Goal: Check status: Check status

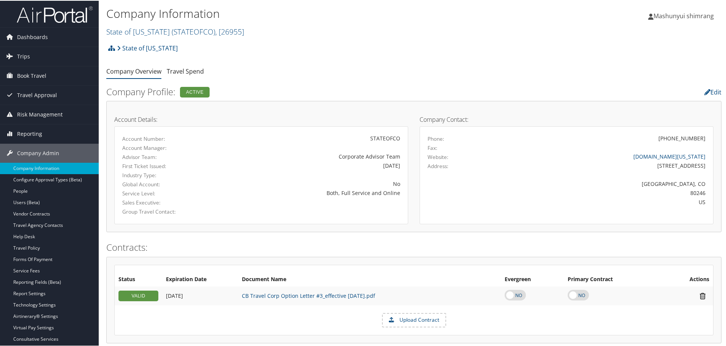
drag, startPoint x: 54, startPoint y: 18, endPoint x: 203, endPoint y: 36, distance: 150.3
click at [54, 18] on img at bounding box center [55, 14] width 76 height 18
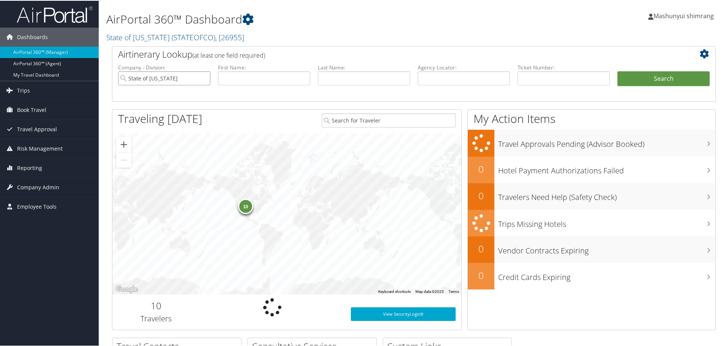
click at [203, 78] on input "State of Colorado" at bounding box center [164, 78] width 92 height 14
click at [466, 74] on input "text" at bounding box center [464, 78] width 92 height 14
paste input "D9PKMD"
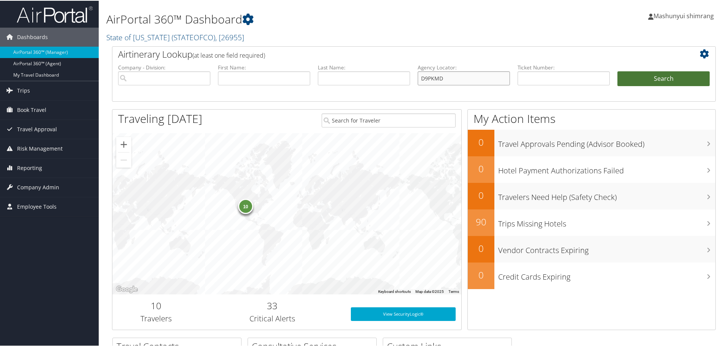
type input "D9PKMD"
click at [668, 74] on button "Search" at bounding box center [663, 78] width 92 height 15
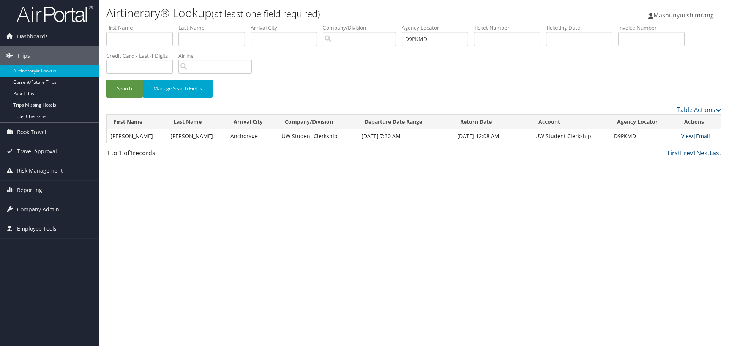
click at [684, 137] on link "View" at bounding box center [687, 135] width 12 height 7
click at [43, 213] on span "Company Admin" at bounding box center [38, 209] width 42 height 19
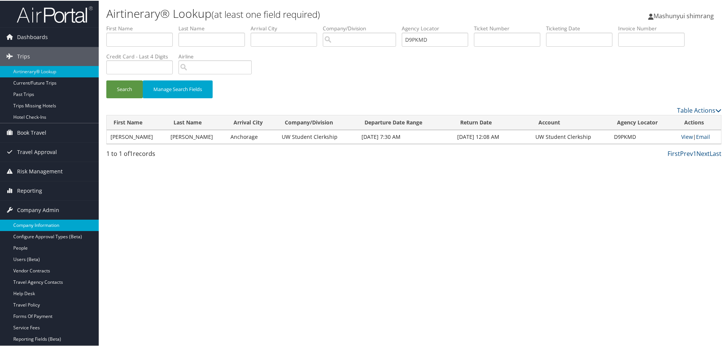
click at [47, 225] on link "Company Information" at bounding box center [49, 224] width 99 height 11
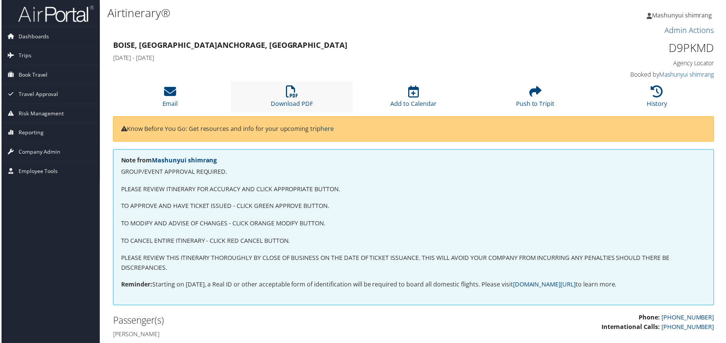
click at [301, 91] on li "Download PDF" at bounding box center [291, 97] width 122 height 31
click at [32, 132] on span "Reporting" at bounding box center [29, 133] width 25 height 19
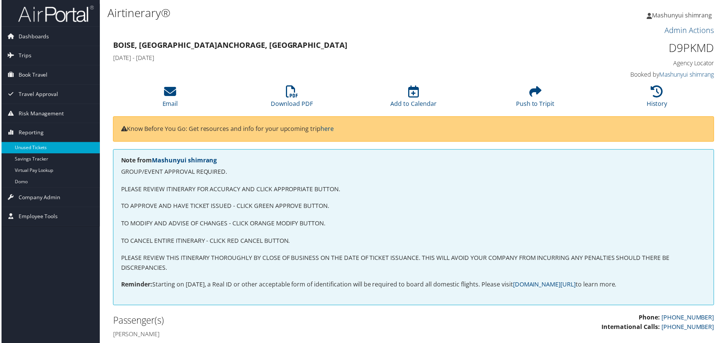
click at [34, 148] on link "Unused Tickets" at bounding box center [49, 148] width 99 height 11
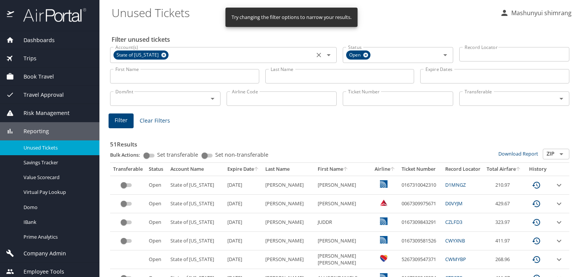
click at [161, 55] on icon at bounding box center [163, 55] width 5 height 5
click at [363, 55] on icon at bounding box center [366, 55] width 6 height 8
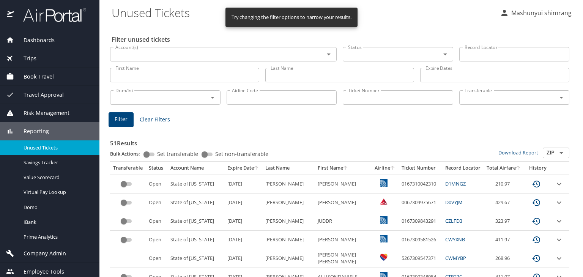
click at [303, 73] on input "Last Name" at bounding box center [339, 75] width 149 height 14
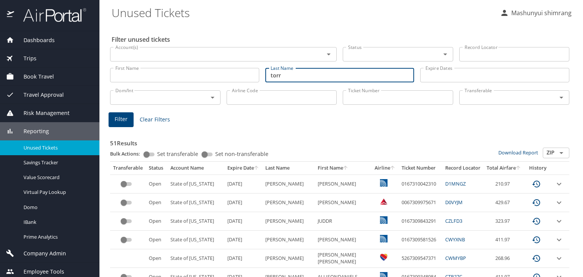
type input "torr"
click at [124, 121] on span "Filter" at bounding box center [121, 119] width 13 height 9
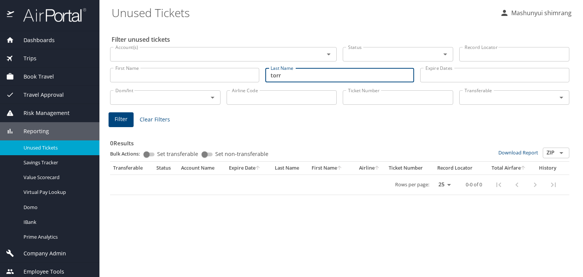
drag, startPoint x: 308, startPoint y: 72, endPoint x: 242, endPoint y: 82, distance: 66.3
click at [242, 82] on div "First Name First Name Last Name torr Last Name Expire Dates Expire Dates" at bounding box center [339, 75] width 465 height 27
click at [34, 13] on img at bounding box center [50, 15] width 71 height 15
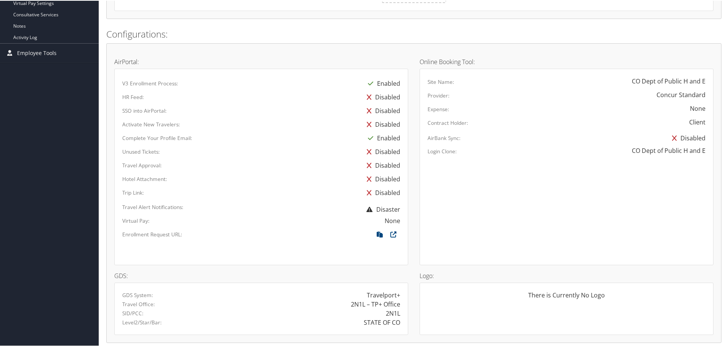
scroll to position [522, 0]
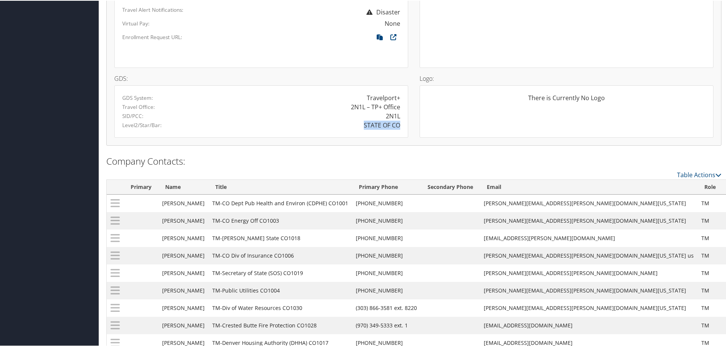
drag, startPoint x: 360, startPoint y: 124, endPoint x: 397, endPoint y: 124, distance: 37.2
click at [397, 124] on div "STATE OF CO" at bounding box center [333, 124] width 145 height 9
copy div "STATE OF CO"
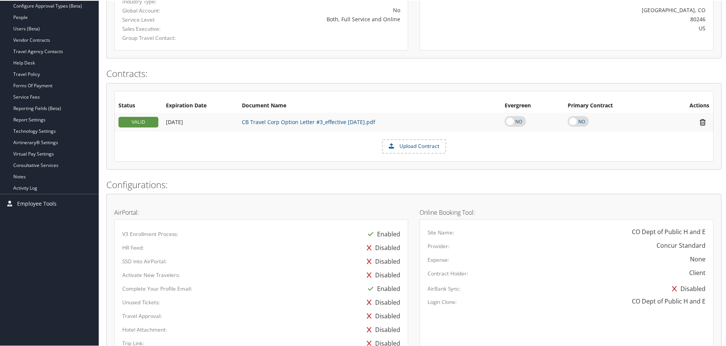
scroll to position [142, 0]
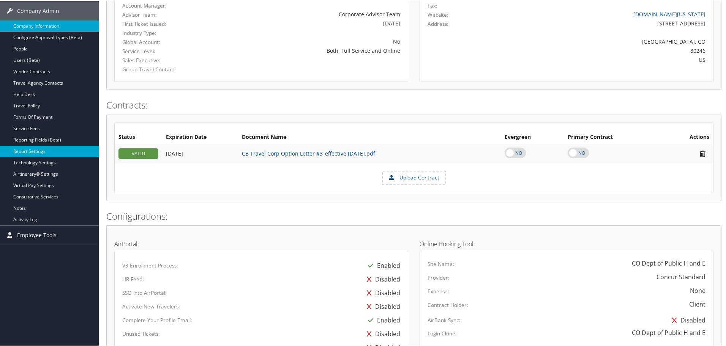
click at [27, 152] on link "Report Settings" at bounding box center [49, 150] width 99 height 11
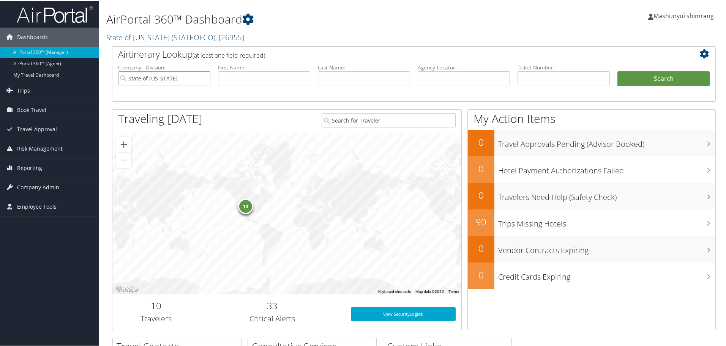
click at [203, 79] on input "State of Colorado" at bounding box center [164, 78] width 92 height 14
click at [436, 80] on input "text" at bounding box center [464, 78] width 92 height 14
paste input "D9NKF3"
type input "D9NKF3"
click at [684, 77] on button "Search" at bounding box center [663, 78] width 92 height 15
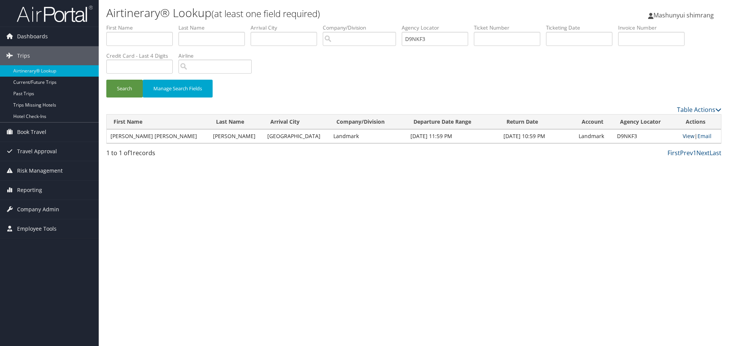
click at [686, 137] on link "View" at bounding box center [688, 135] width 12 height 7
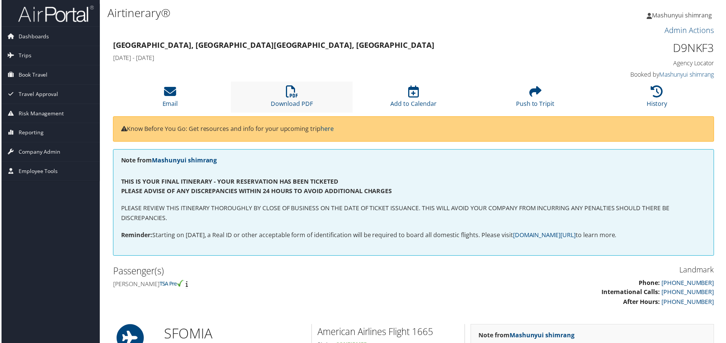
click at [298, 96] on li "Download PDF" at bounding box center [291, 97] width 122 height 31
